Goal: Find specific page/section: Find specific page/section

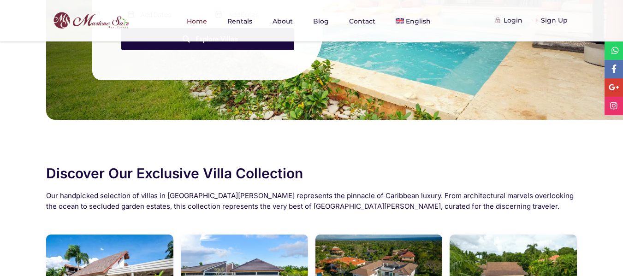
scroll to position [154, 0]
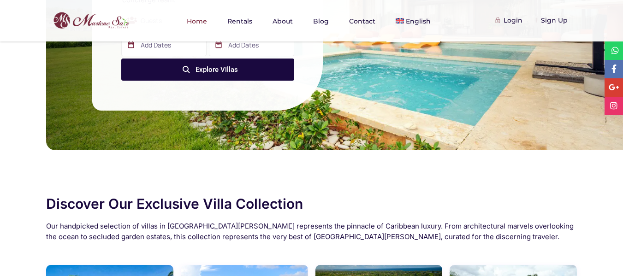
drag, startPoint x: 627, startPoint y: 35, endPoint x: 613, endPoint y: 61, distance: 29.3
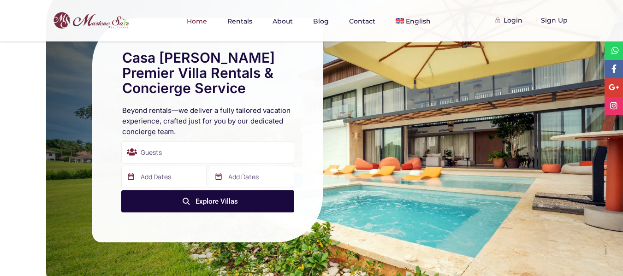
scroll to position [28, 0]
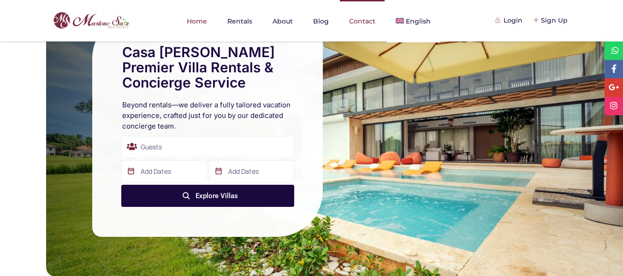
click at [363, 19] on link "Contact" at bounding box center [362, 21] width 45 height 42
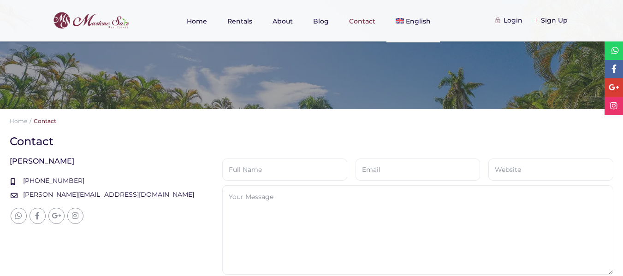
scroll to position [221, 0]
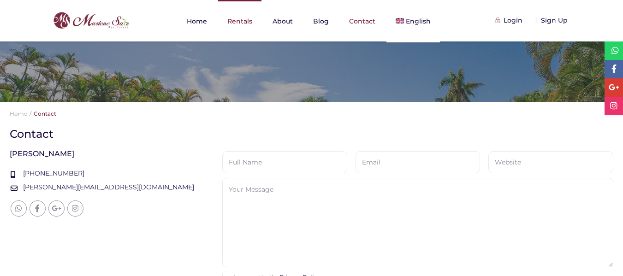
click at [249, 25] on link "Rentals" at bounding box center [239, 21] width 43 height 42
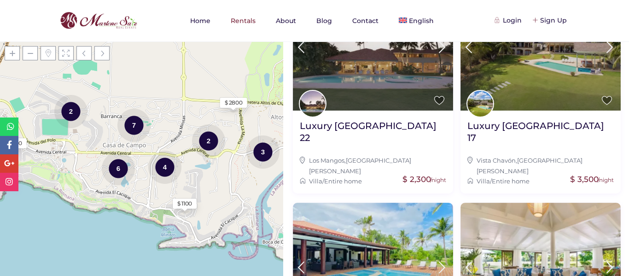
scroll to position [917, 0]
